Goal: Navigation & Orientation: Understand site structure

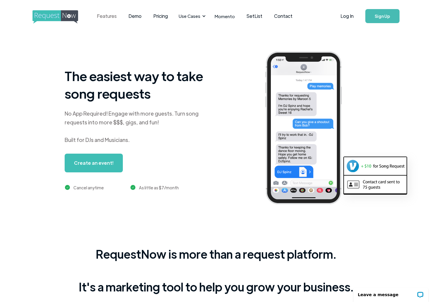
click at [109, 17] on link "Features" at bounding box center [107, 16] width 32 height 18
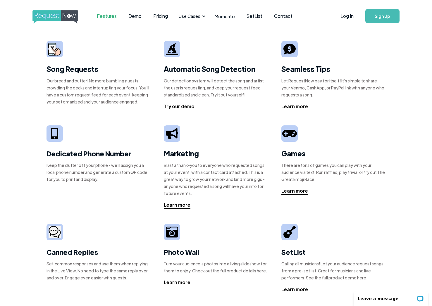
click at [56, 44] on img at bounding box center [54, 49] width 13 height 13
click at [144, 19] on link "Demo" at bounding box center [135, 16] width 25 height 18
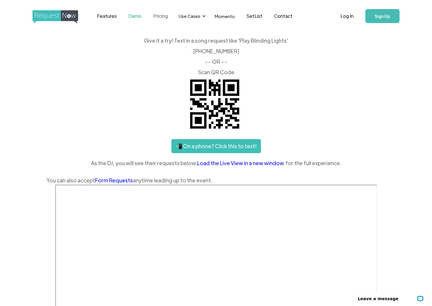
click at [163, 18] on link "Pricing" at bounding box center [160, 16] width 26 height 18
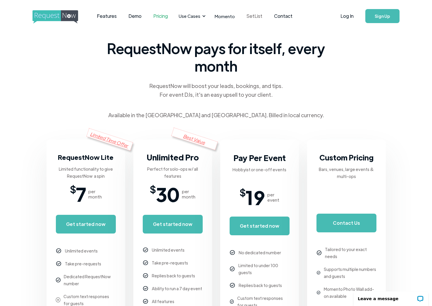
click at [249, 18] on link "SetList" at bounding box center [254, 16] width 27 height 18
